Goal: Task Accomplishment & Management: Use online tool/utility

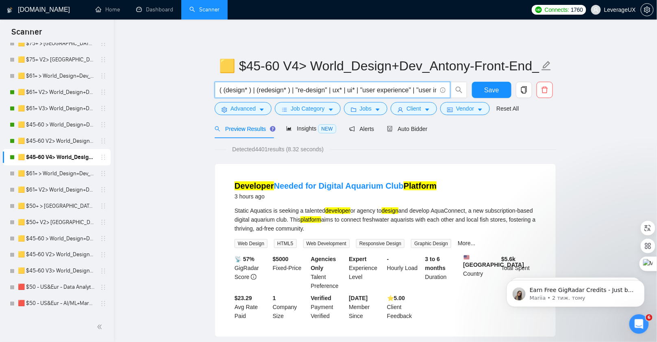
scroll to position [755, 0]
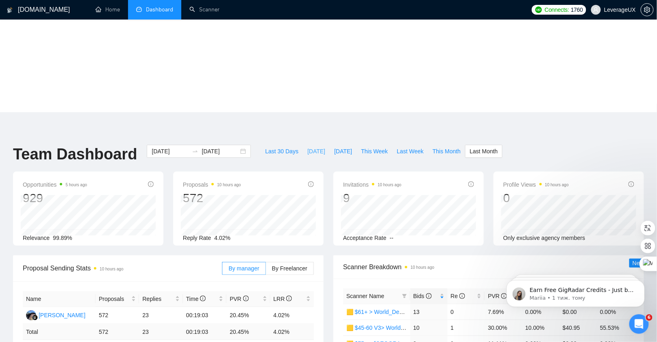
click at [312, 147] on span "[DATE]" at bounding box center [316, 151] width 18 height 9
type input "[DATE]"
click at [297, 265] on span "By Freelancer" at bounding box center [289, 268] width 35 height 7
click at [266, 270] on input "By Freelancer" at bounding box center [266, 270] width 0 height 0
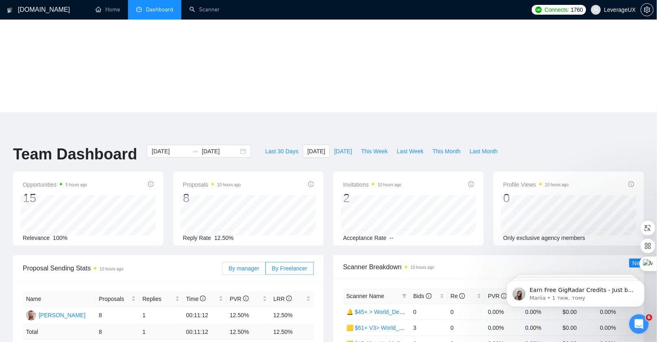
click at [246, 265] on span "By manager" at bounding box center [244, 268] width 31 height 7
click at [222, 270] on input "By manager" at bounding box center [222, 270] width 0 height 0
click at [292, 265] on span "By Freelancer" at bounding box center [289, 268] width 35 height 7
click at [266, 270] on input "By Freelancer" at bounding box center [266, 270] width 0 height 0
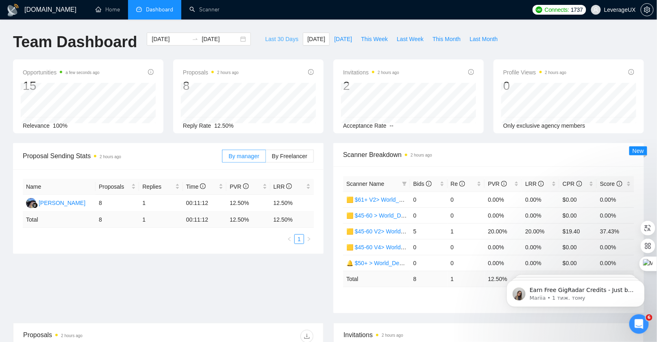
click at [274, 39] on span "Last 30 Days" at bounding box center [281, 39] width 33 height 9
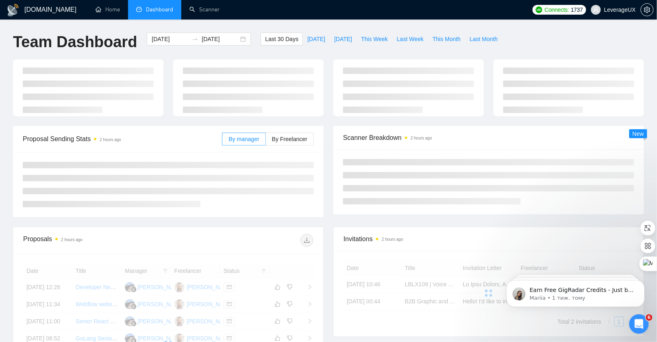
type input "2025-08-05"
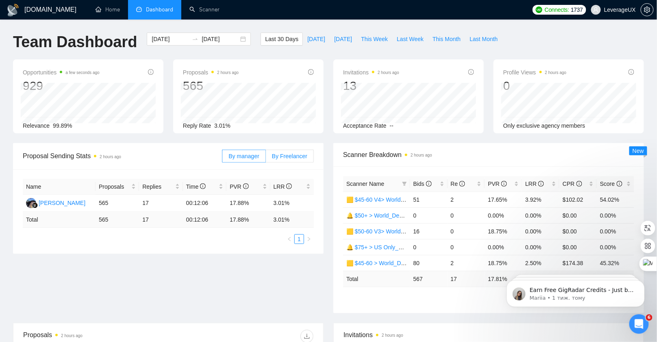
click at [292, 157] on span "By Freelancer" at bounding box center [289, 156] width 35 height 7
click at [266, 158] on input "By Freelancer" at bounding box center [266, 158] width 0 height 0
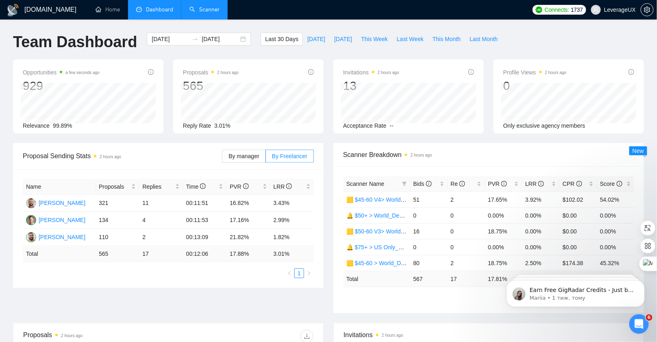
click at [199, 7] on link "Scanner" at bounding box center [205, 9] width 30 height 7
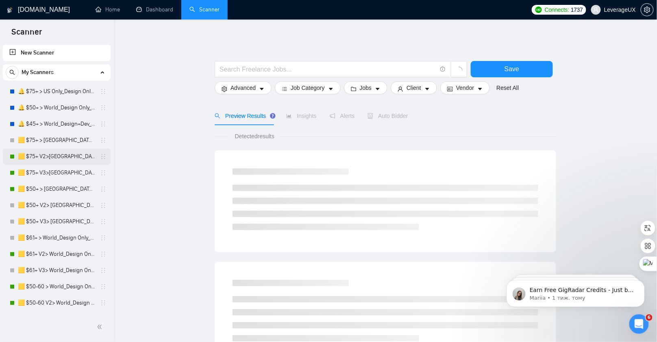
click at [70, 157] on link "🟨 $75+ V2>US+Canada_Design Only_Tony-UX/UI_General" at bounding box center [56, 156] width 77 height 16
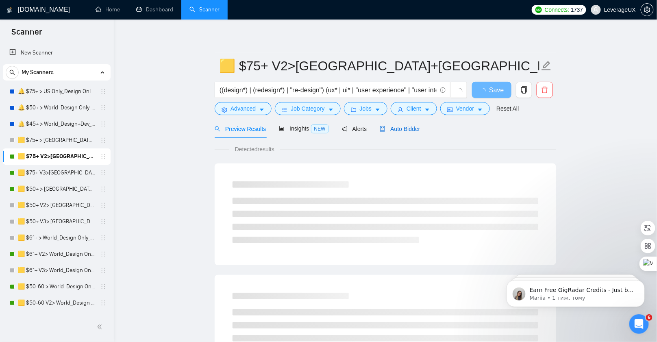
click at [412, 131] on span "Auto Bidder" at bounding box center [400, 129] width 40 height 7
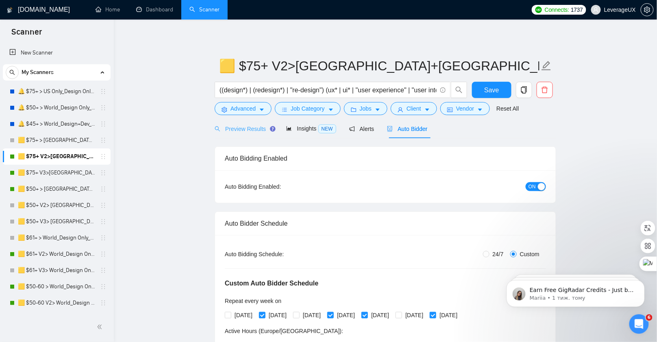
click at [249, 133] on div "Preview Results" at bounding box center [244, 128] width 59 height 19
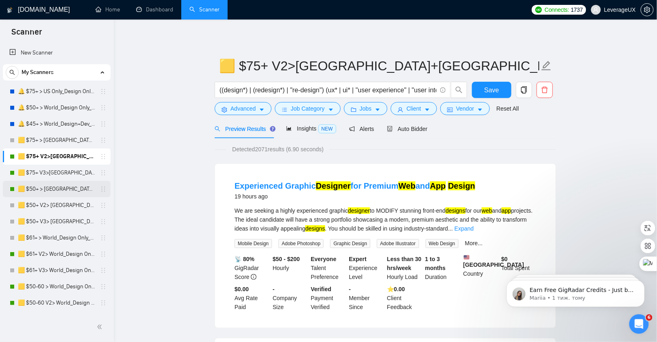
click at [48, 185] on link "🟨 $50+ > US+Canada_Design Only_Tony-UX/UI_General" at bounding box center [56, 189] width 77 height 16
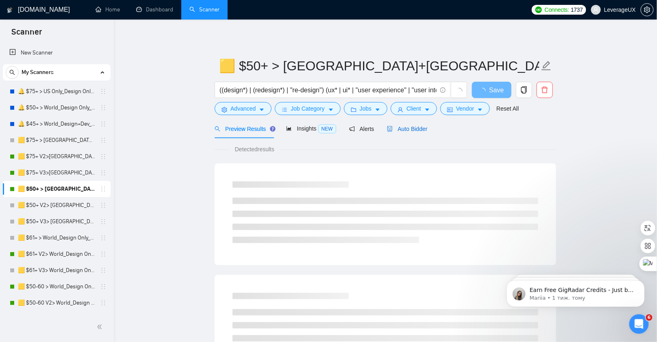
click at [412, 131] on span "Auto Bidder" at bounding box center [407, 129] width 40 height 7
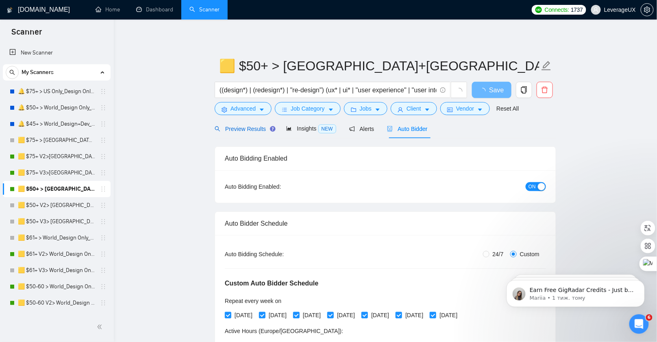
click at [257, 126] on span "Preview Results" at bounding box center [244, 129] width 59 height 7
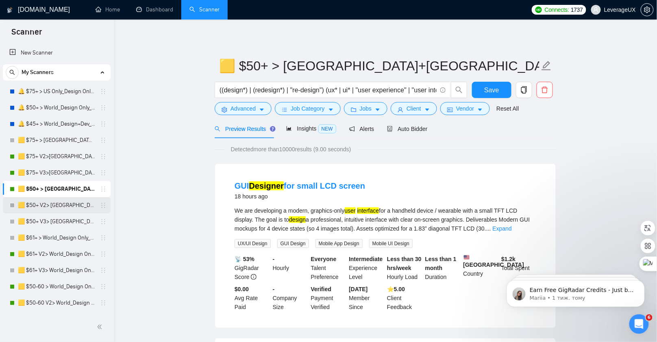
click at [46, 206] on link "🟨 $50+ V2> US+Canada_Design Only_Tony-UX/UI_General" at bounding box center [56, 205] width 77 height 16
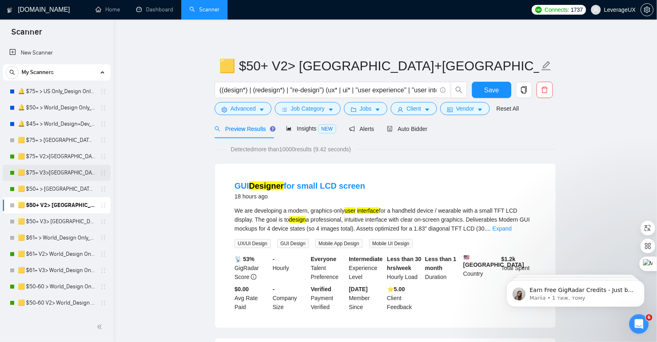
click at [54, 171] on link "🟨 $75+ V3>[GEOGRAPHIC_DATA]+[GEOGRAPHIC_DATA] Only_Tony-UX/UI_General" at bounding box center [56, 173] width 77 height 16
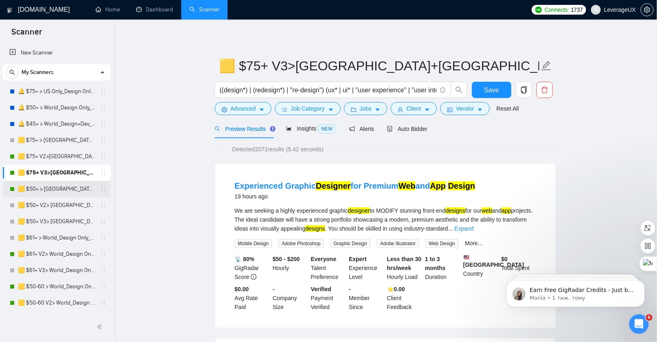
click at [56, 190] on link "🟨 $50+ > US+Canada_Design Only_Tony-UX/UI_General" at bounding box center [56, 189] width 77 height 16
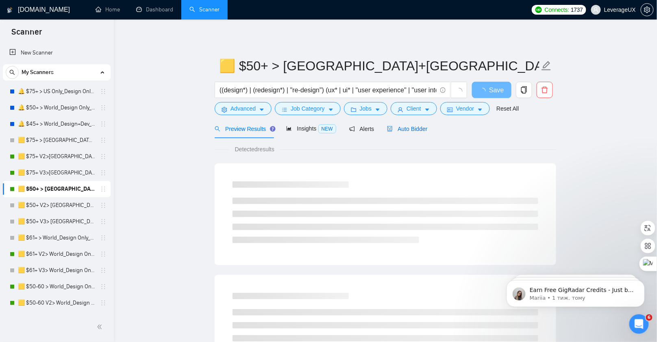
drag, startPoint x: 421, startPoint y: 128, endPoint x: 419, endPoint y: 140, distance: 12.4
click at [421, 128] on span "Auto Bidder" at bounding box center [407, 129] width 40 height 7
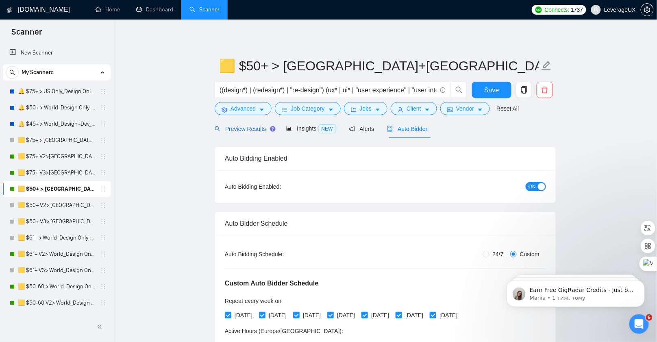
click at [252, 128] on span "Preview Results" at bounding box center [244, 129] width 59 height 7
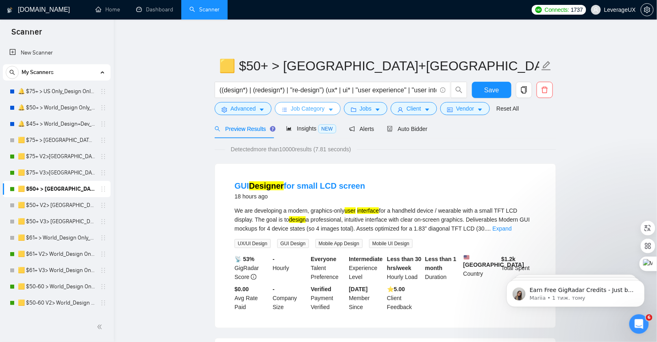
click at [314, 107] on span "Job Category" at bounding box center [308, 108] width 34 height 9
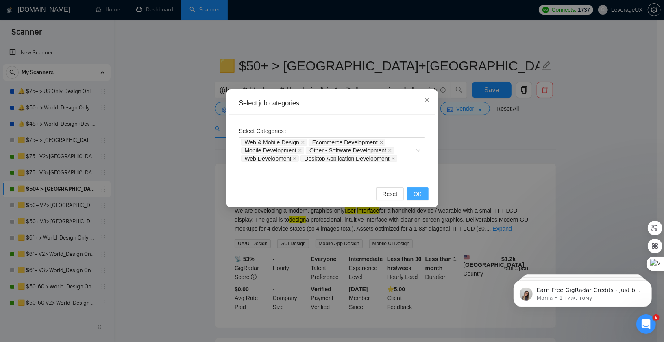
click at [423, 198] on button "OK" at bounding box center [417, 193] width 21 height 13
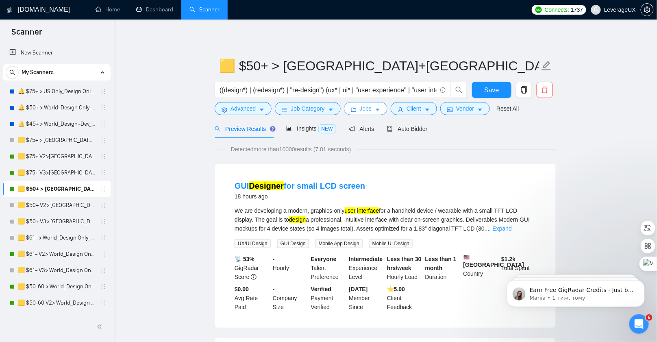
click at [368, 109] on span "Jobs" at bounding box center [366, 108] width 12 height 9
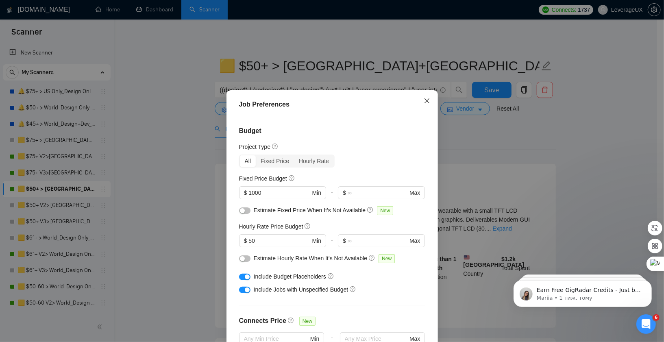
click at [419, 99] on span "Close" at bounding box center [427, 101] width 22 height 22
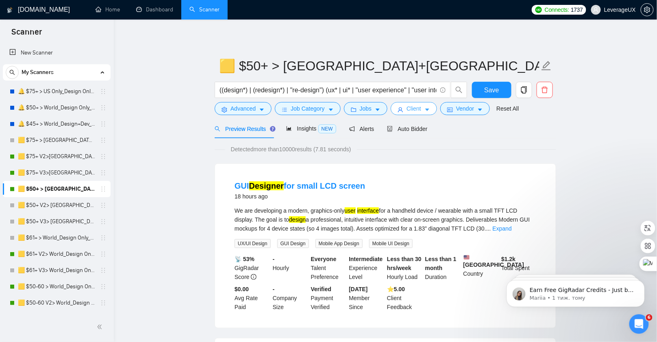
click at [432, 110] on button "Client" at bounding box center [414, 108] width 46 height 13
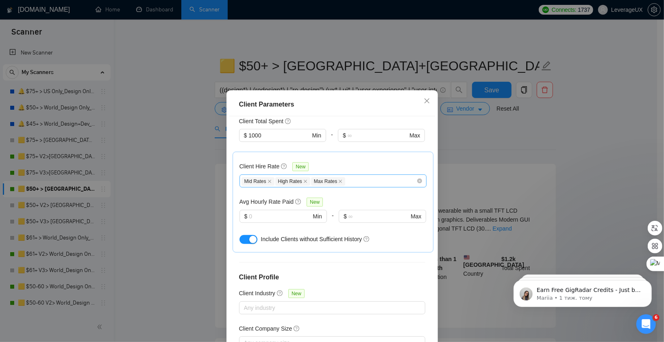
scroll to position [221, 0]
click at [241, 235] on button "button" at bounding box center [249, 238] width 18 height 9
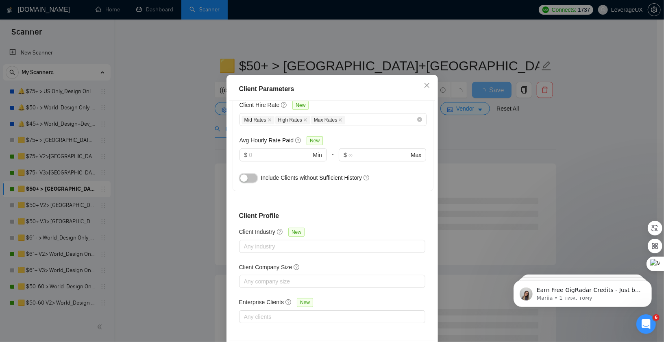
scroll to position [49, 0]
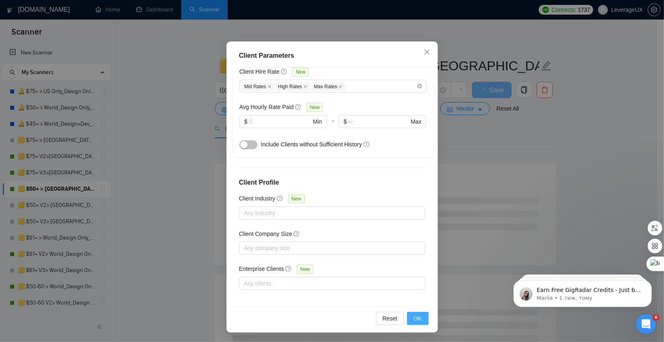
click at [410, 320] on button "OK" at bounding box center [417, 318] width 21 height 13
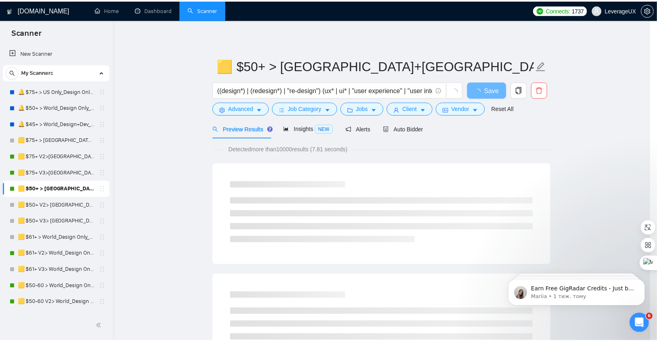
scroll to position [7, 0]
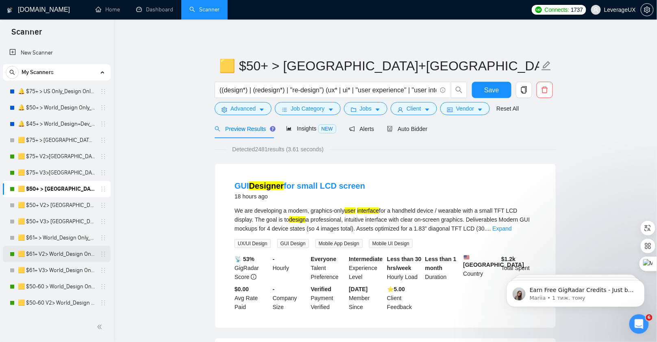
click at [63, 255] on link "🟨 $61+ V2> World_Design Only_Roman-UX/UI_General" at bounding box center [56, 254] width 77 height 16
click at [497, 90] on span "Save" at bounding box center [491, 90] width 15 height 10
click at [57, 251] on link "🟨 $61+ V2> World_Design Only_Roman-UX/UI_General" at bounding box center [56, 254] width 77 height 16
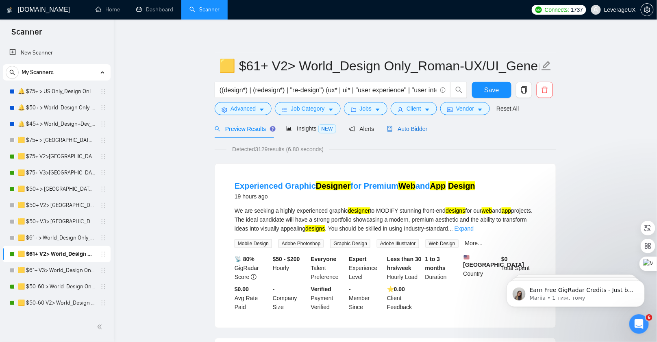
click at [425, 126] on span "Auto Bidder" at bounding box center [407, 129] width 40 height 7
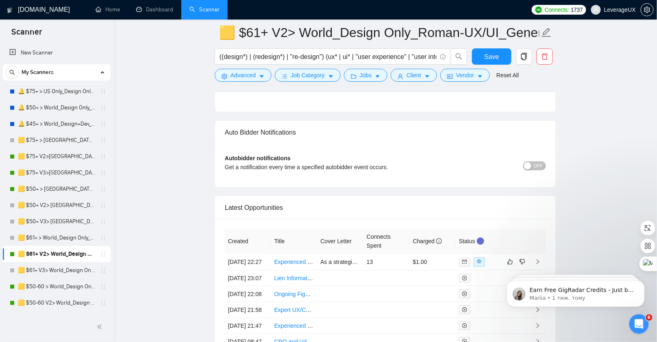
scroll to position [2046, 0]
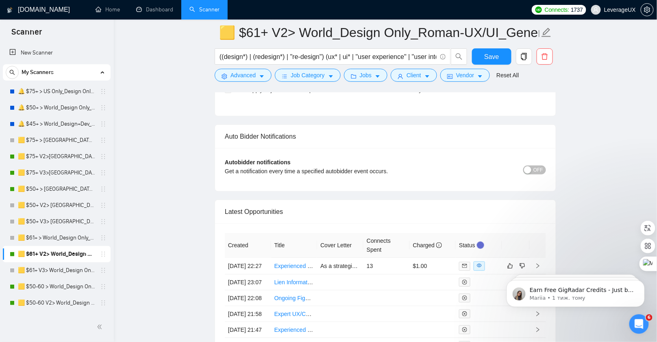
click at [58, 286] on link "🟨 $50-60 > World_Design Only_Roman-Web Design_General" at bounding box center [56, 287] width 77 height 16
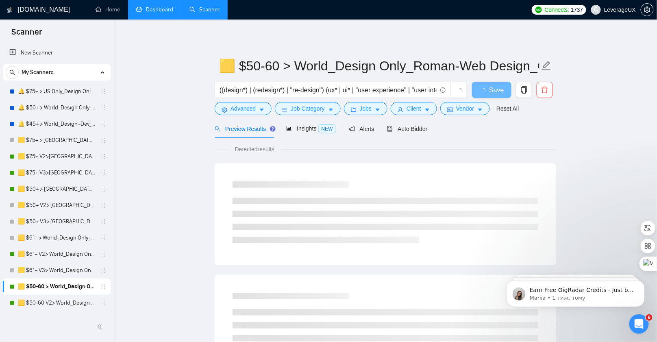
click at [167, 12] on link "Dashboard" at bounding box center [154, 9] width 37 height 7
